Goal: Find specific page/section: Find specific page/section

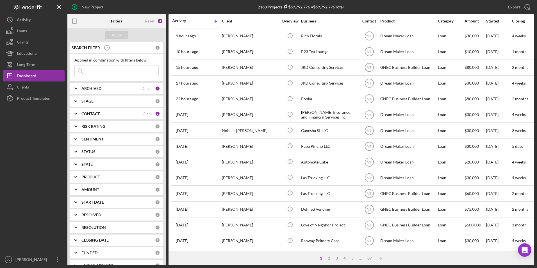
click at [115, 70] on input at bounding box center [117, 70] width 84 height 11
type input "tori"
click at [118, 36] on div "Apply" at bounding box center [116, 35] width 10 height 8
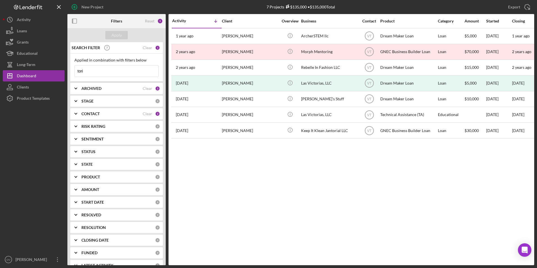
drag, startPoint x: 92, startPoint y: 73, endPoint x: 66, endPoint y: 70, distance: 26.5
click at [66, 70] on div "New Project 7 Projects $135,000 • $135,000 Total Export Icon/Export Filters Res…" at bounding box center [268, 132] width 531 height 265
click at [103, 71] on input at bounding box center [117, 70] width 84 height 11
type input "green"
click at [116, 35] on div "Apply" at bounding box center [116, 35] width 10 height 8
